Goal: Information Seeking & Learning: Learn about a topic

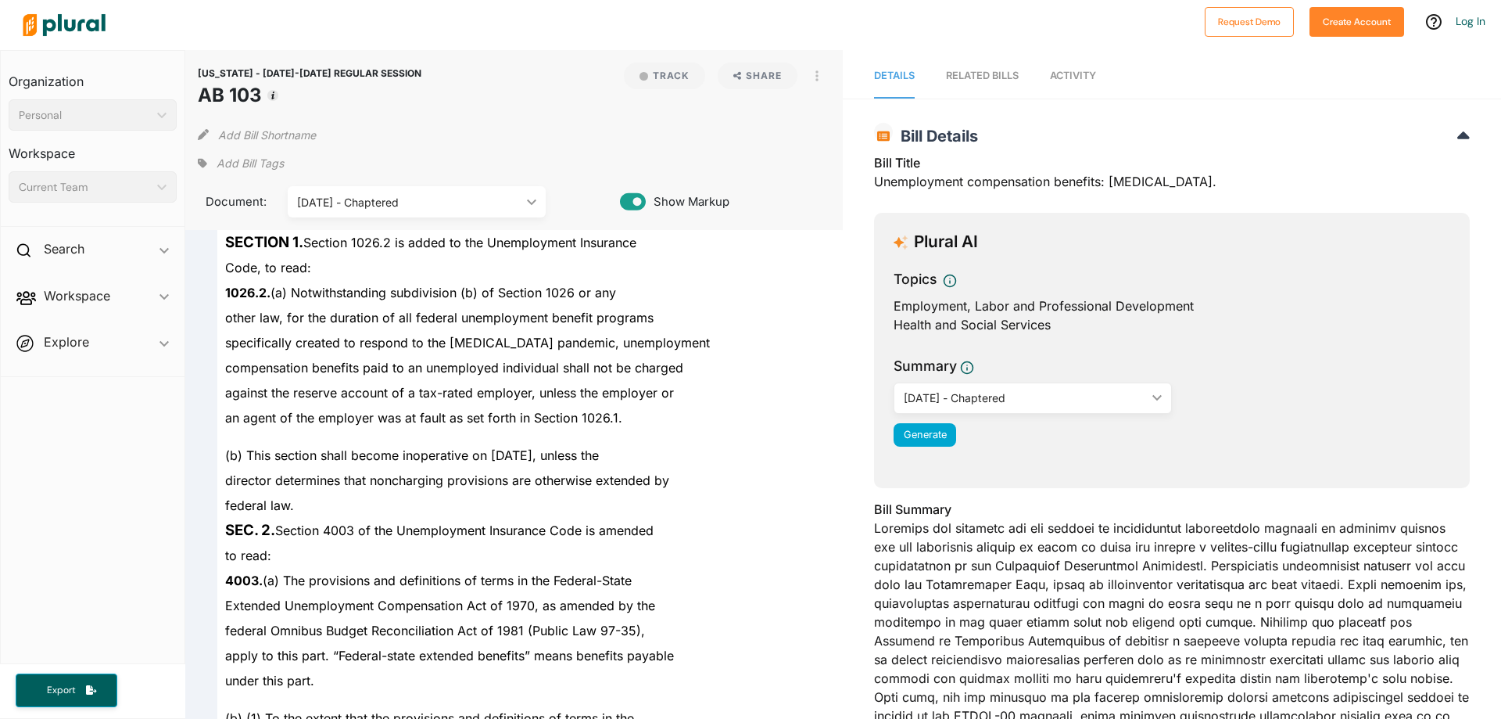
click at [528, 199] on icon "ic_keyboard_arrow_down" at bounding box center [529, 202] width 16 height 7
click at [629, 370] on span "compensation benefits paid to an unemployed individual shall not be charged" at bounding box center [454, 368] width 458 height 16
click at [638, 532] on span "SEC. 2. Section 4003 of the Unemployment Insurance Code is amended" at bounding box center [439, 530] width 429 height 16
